Goal: Submit feedback/report problem: Submit feedback/report problem

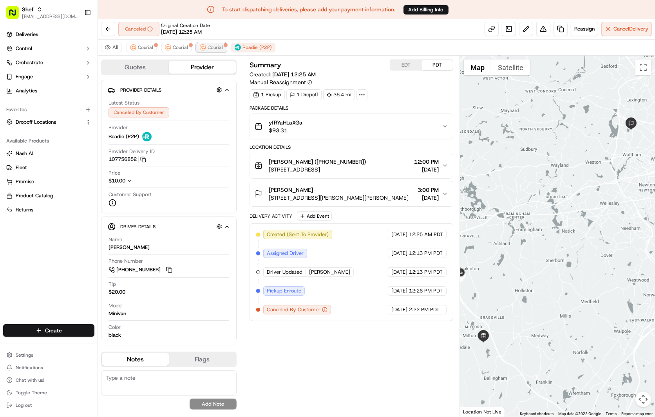
click at [203, 50] on button "Courial" at bounding box center [211, 47] width 30 height 9
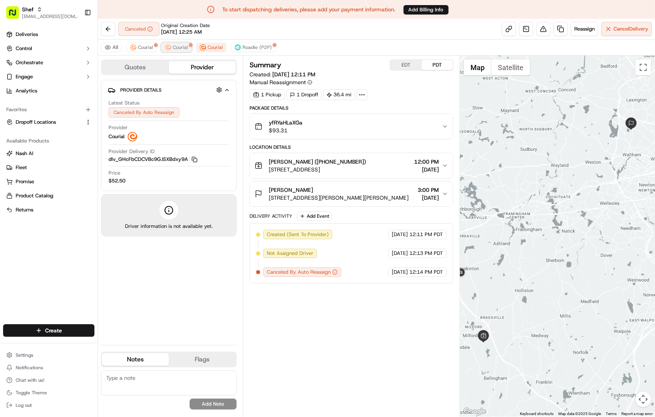
click at [179, 50] on span "Courial" at bounding box center [180, 47] width 15 height 6
click at [145, 50] on span "Courial" at bounding box center [145, 47] width 15 height 6
click at [544, 32] on button at bounding box center [543, 29] width 14 height 14
click at [255, 47] on span "Roadie (P2P)" at bounding box center [256, 47] width 29 height 6
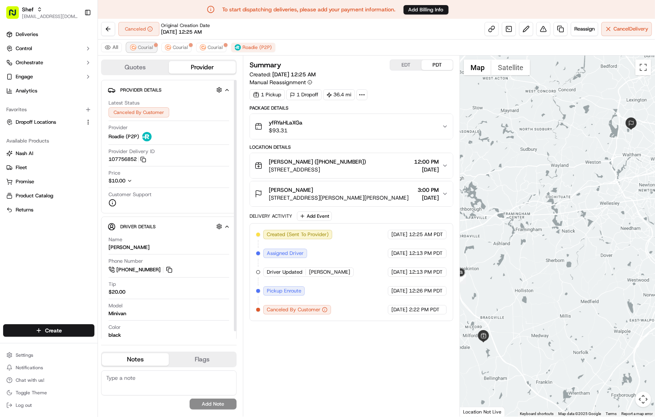
click at [147, 48] on span "Courial" at bounding box center [145, 47] width 15 height 6
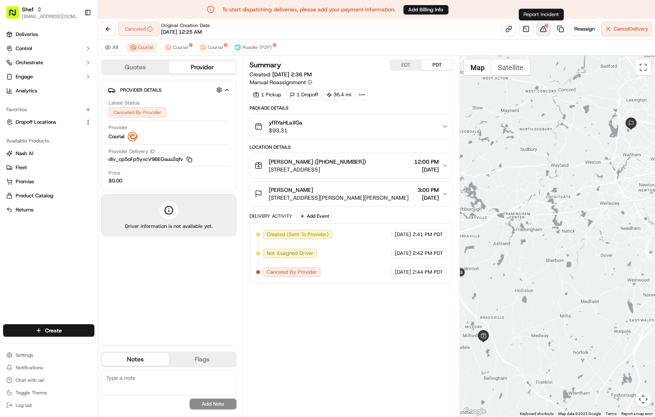
click at [538, 31] on button at bounding box center [543, 29] width 14 height 14
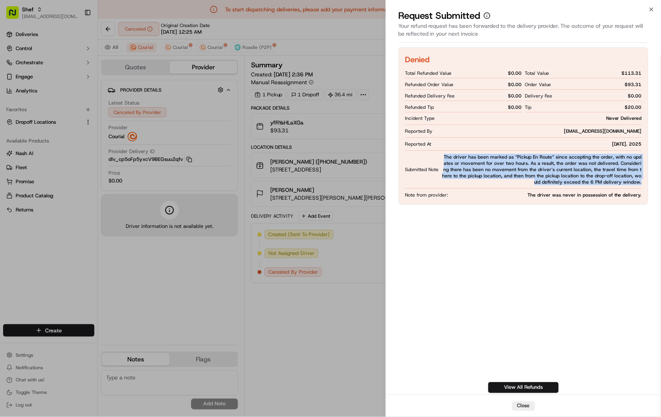
drag, startPoint x: 640, startPoint y: 182, endPoint x: 444, endPoint y: 153, distance: 197.9
click at [444, 153] on div "Denied Total Refunded Value $ 0.00 Refunded Order Value $ 0.00 Refunded Deliver…" at bounding box center [524, 125] width 250 height 157
copy span "The driver has been marked as “Pickup En Route” since accepting the order, with…"
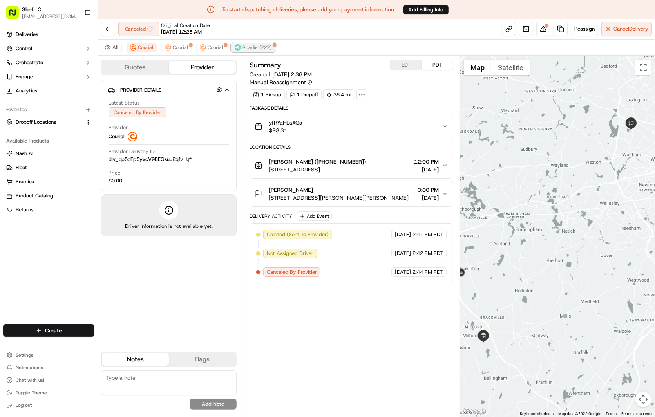
click at [246, 47] on span "Roadie (P2P)" at bounding box center [256, 47] width 29 height 6
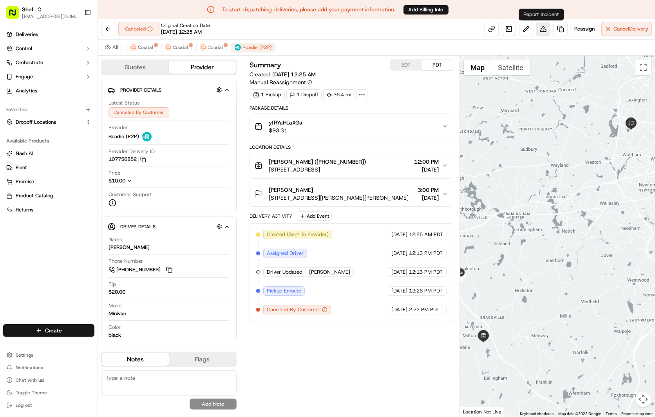
click at [542, 28] on button at bounding box center [543, 29] width 14 height 14
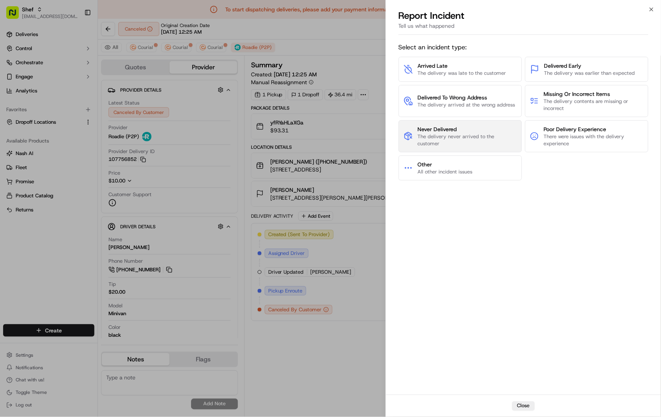
click at [467, 127] on span "Never Delivered" at bounding box center [467, 129] width 99 height 8
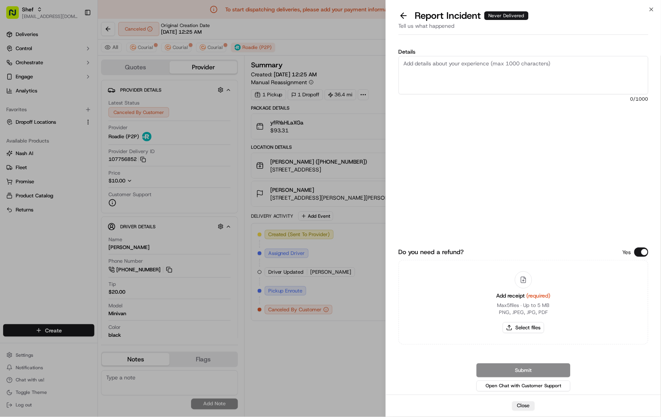
click at [476, 80] on textarea "Details" at bounding box center [524, 75] width 250 height 38
paste textarea "The driver has been marked as “Pickup En Route” since accepting the order, with…"
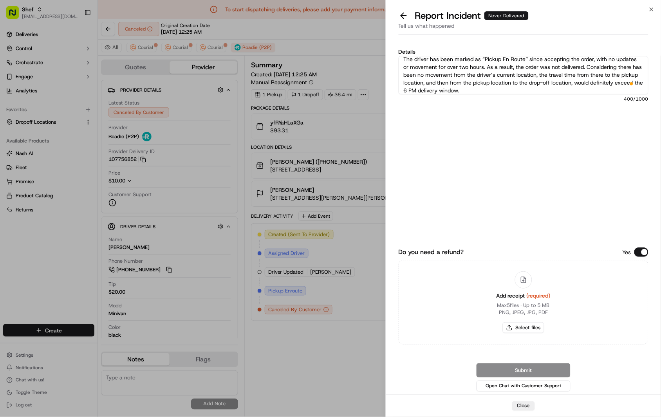
scroll to position [4, 0]
type textarea "The driver has been marked as “Pickup En Route” since accepting the order, with…"
drag, startPoint x: 533, startPoint y: 369, endPoint x: 565, endPoint y: 348, distance: 38.1
click at [565, 348] on div "Do you need a refund? Yes Add receipt (required) Max 5 files ∙ Up to 5 MB PNG, …" at bounding box center [524, 294] width 250 height 199
click at [530, 330] on button "Select files" at bounding box center [524, 327] width 42 height 11
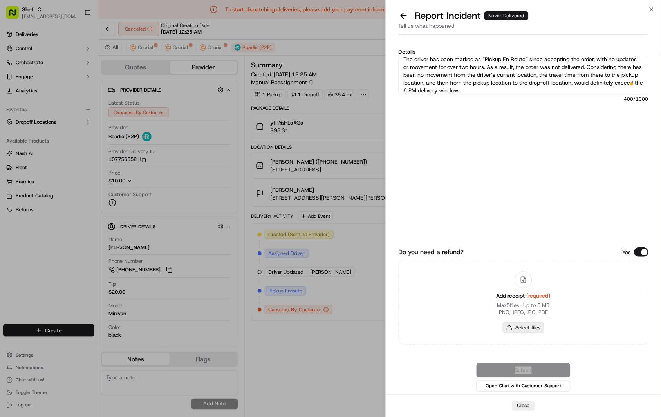
type input "C:\fakepath\yfRYaHLaXGa.png"
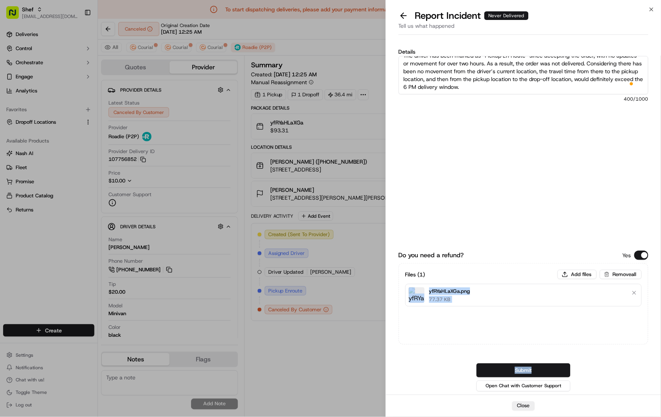
scroll to position [0, 0]
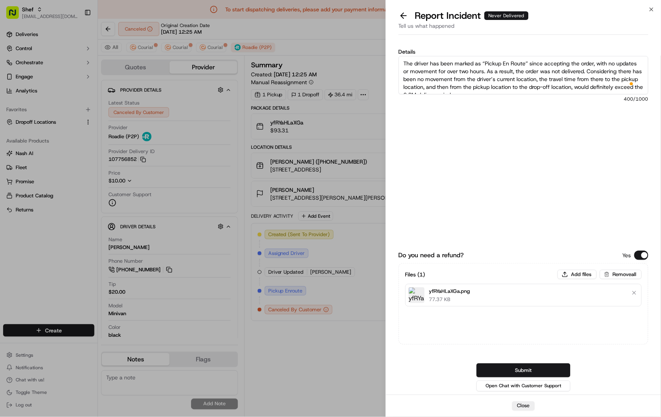
click at [404, 61] on textarea "The driver has been marked as “Pickup En Route” since accepting the order, with…" at bounding box center [524, 75] width 250 height 38
drag, startPoint x: 404, startPoint y: 78, endPoint x: 593, endPoint y: 78, distance: 189.2
click at [593, 78] on textarea "The driver has been marked as “Pickup En Route” since accepting the order, with…" at bounding box center [524, 75] width 250 height 38
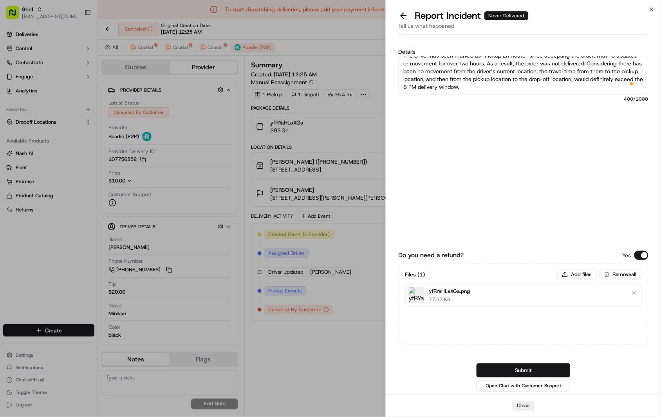
click at [588, 87] on textarea "The driver has been marked as “Pickup En Route” since accepting the order, with…" at bounding box center [524, 75] width 250 height 38
paste textarea "Considering there has been no movement from the driver’s current location, the …"
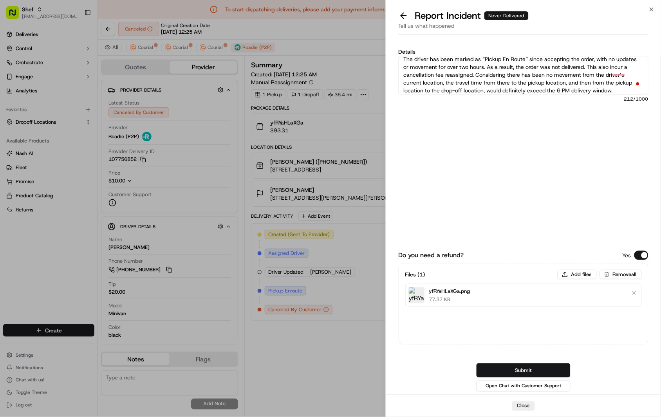
scroll to position [4, 0]
click at [457, 72] on textarea "The driver has been marked as “Pickup En Route” since accepting the order, with…" at bounding box center [524, 75] width 250 height 38
click at [523, 79] on textarea "The driver has been marked as “Pickup En Route” since accepting the order, with…" at bounding box center [524, 75] width 250 height 38
drag, startPoint x: 500, startPoint y: 74, endPoint x: 612, endPoint y: 81, distance: 112.2
click at [612, 81] on textarea "The driver has been marked as “Pickup En Route” since accepting the order, with…" at bounding box center [524, 75] width 250 height 38
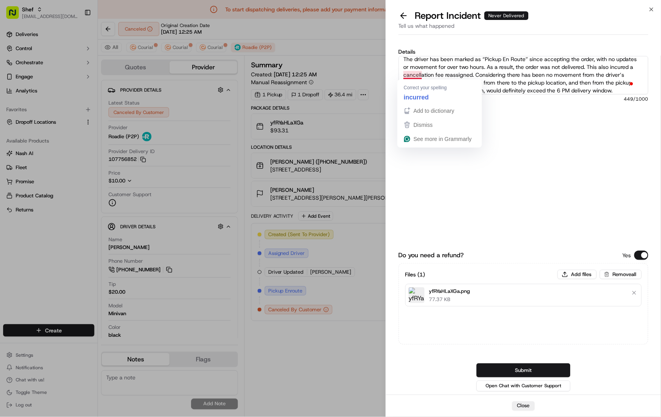
click at [555, 75] on textarea "The driver has been marked as “Pickup En Route” since accepting the order, with…" at bounding box center [524, 75] width 250 height 38
click at [500, 75] on textarea "The driver has been marked as “Pickup En Route” since accepting the order, with…" at bounding box center [524, 75] width 250 height 38
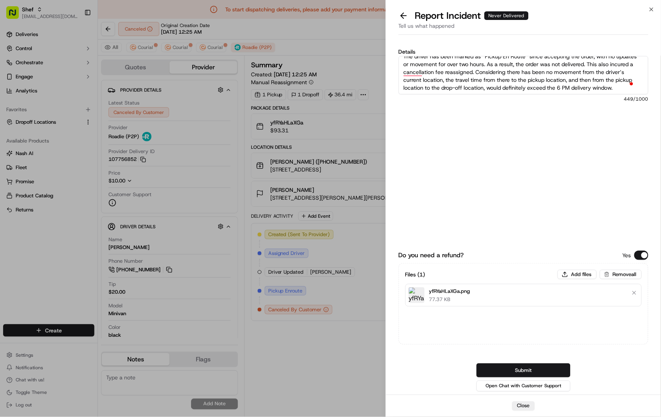
scroll to position [8, 0]
drag, startPoint x: 463, startPoint y: 80, endPoint x: 651, endPoint y: 87, distance: 188.2
click at [651, 87] on div "Details The driver has been marked as “Pickup En Route” since accepting the ord…" at bounding box center [523, 216] width 275 height 357
click at [576, 84] on textarea "The driver has been marked as “Pickup En Route” since accepting the order, with…" at bounding box center [524, 75] width 250 height 38
drag, startPoint x: 418, startPoint y: 80, endPoint x: 647, endPoint y: 84, distance: 229.2
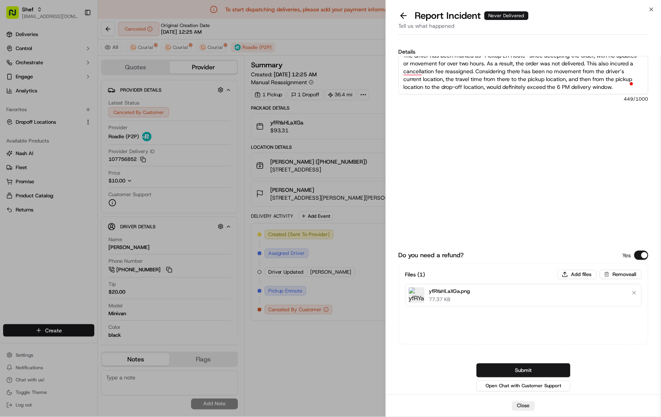
click at [647, 84] on textarea "The driver has been marked as “Pickup En Route” since accepting the order, with…" at bounding box center [524, 75] width 250 height 38
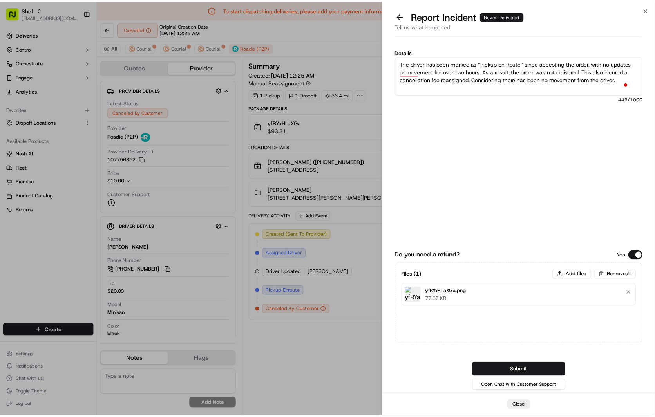
scroll to position [0, 0]
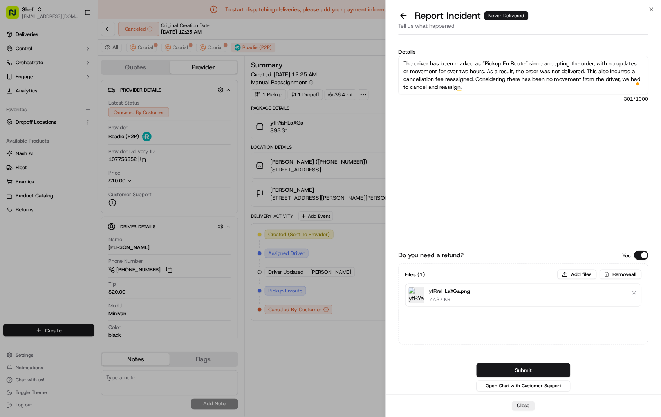
type textarea "The driver has been marked as “Pickup En Route” since accepting the order, with…"
click at [523, 137] on div "Details The driver has been marked as “Pickup En Route” since accepting the ord…" at bounding box center [524, 118] width 250 height 138
click at [551, 367] on button "Submit" at bounding box center [524, 370] width 94 height 14
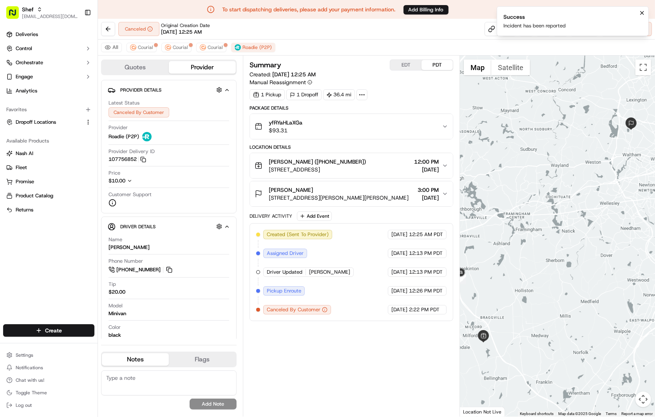
click at [438, 40] on div "All Courial Courial Courial Roadie (P2P)" at bounding box center [376, 48] width 557 height 16
